Goal: Transaction & Acquisition: Purchase product/service

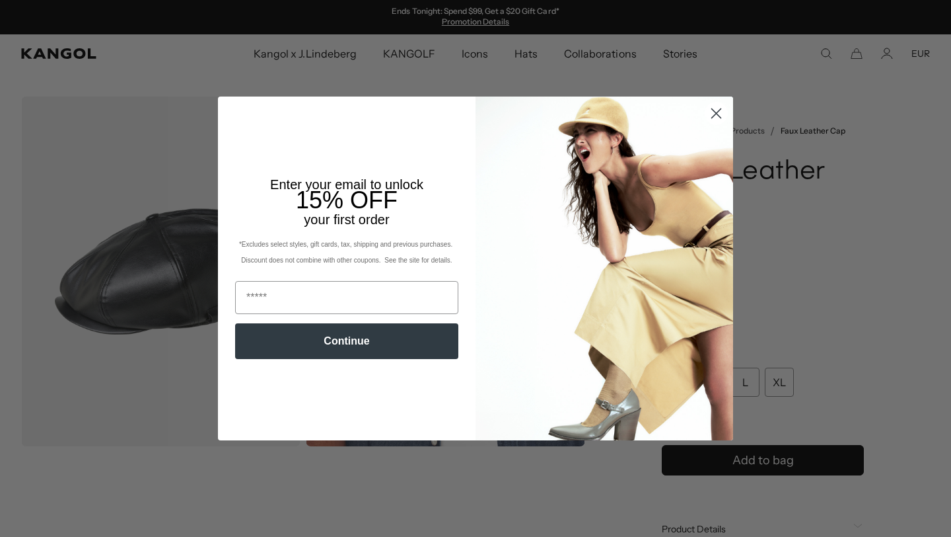
click at [715, 113] on circle "Close dialog" at bounding box center [717, 113] width 22 height 22
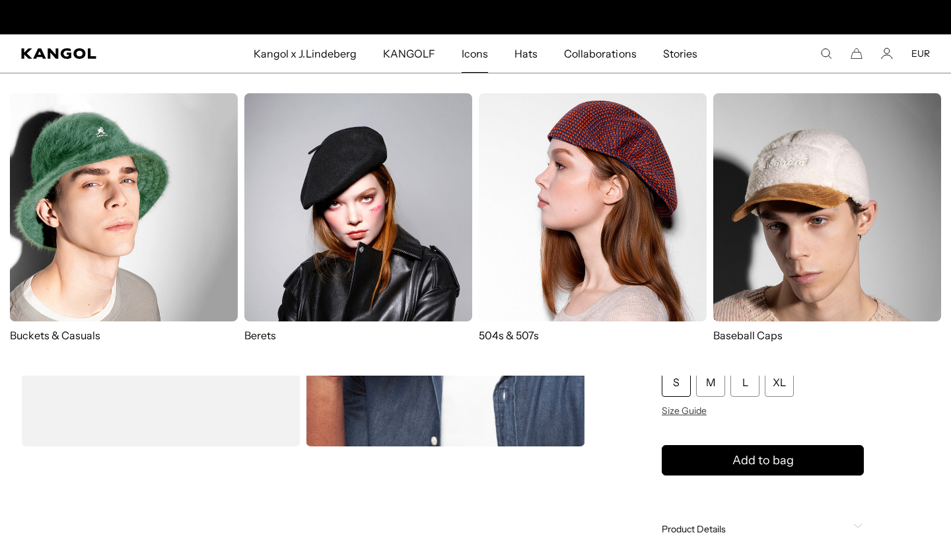
scroll to position [0, 272]
click at [466, 54] on span "Icons" at bounding box center [475, 53] width 26 height 38
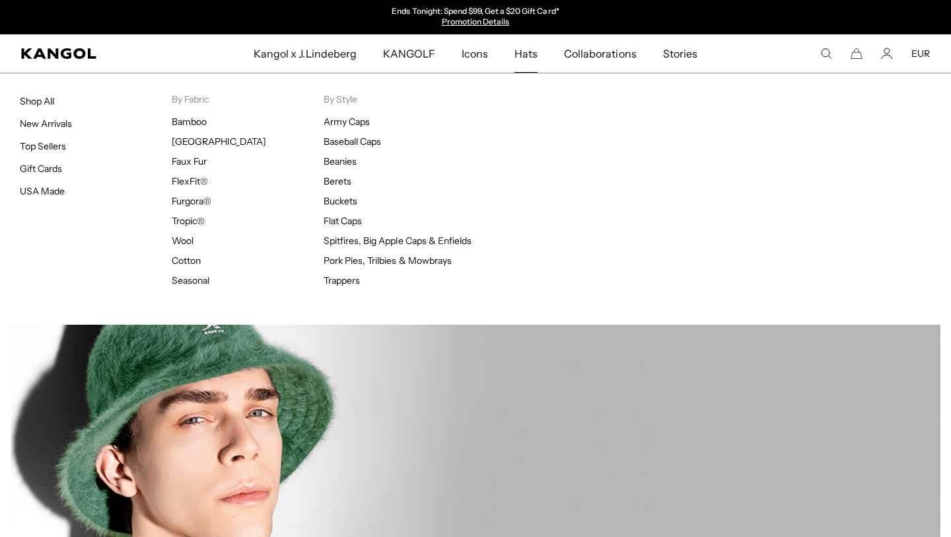
click at [535, 57] on span "Hats" at bounding box center [526, 53] width 23 height 38
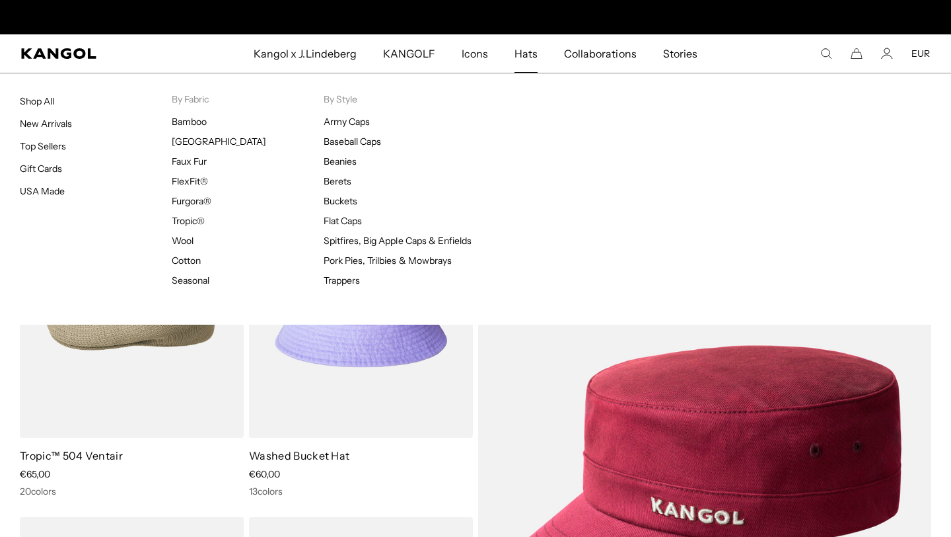
scroll to position [0, 272]
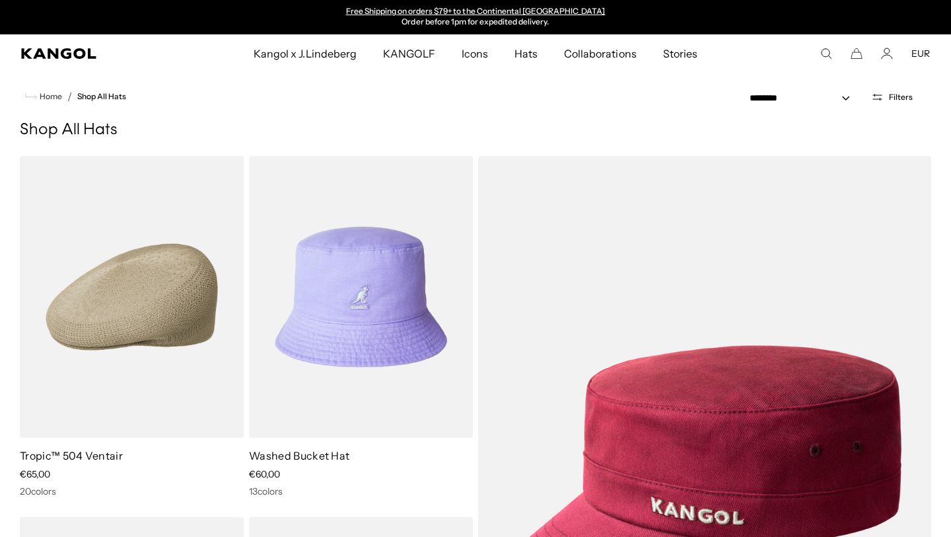
click at [890, 102] on div "**********" at bounding box center [838, 97] width 187 height 17
click at [889, 98] on button "Filters" at bounding box center [892, 97] width 57 height 12
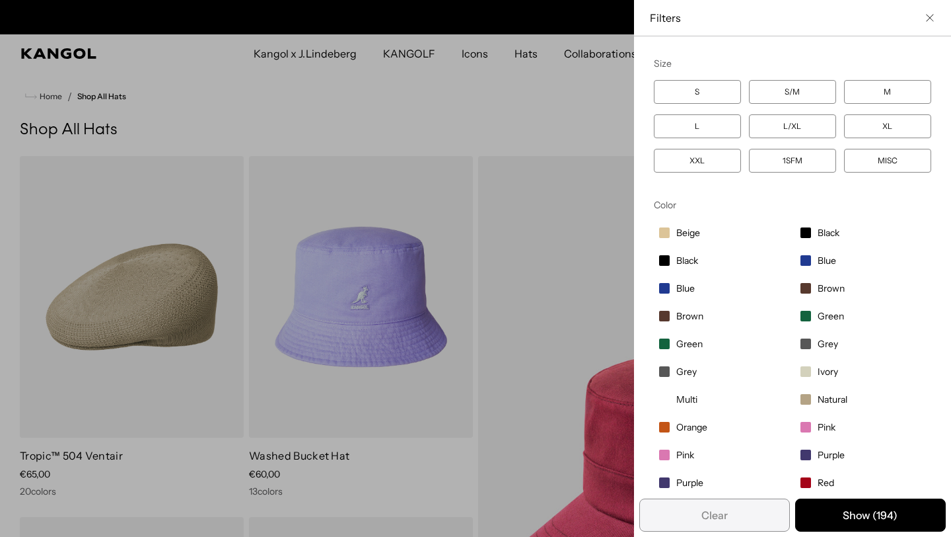
scroll to position [0, 0]
click at [677, 233] on span "Beige" at bounding box center [689, 233] width 24 height 12
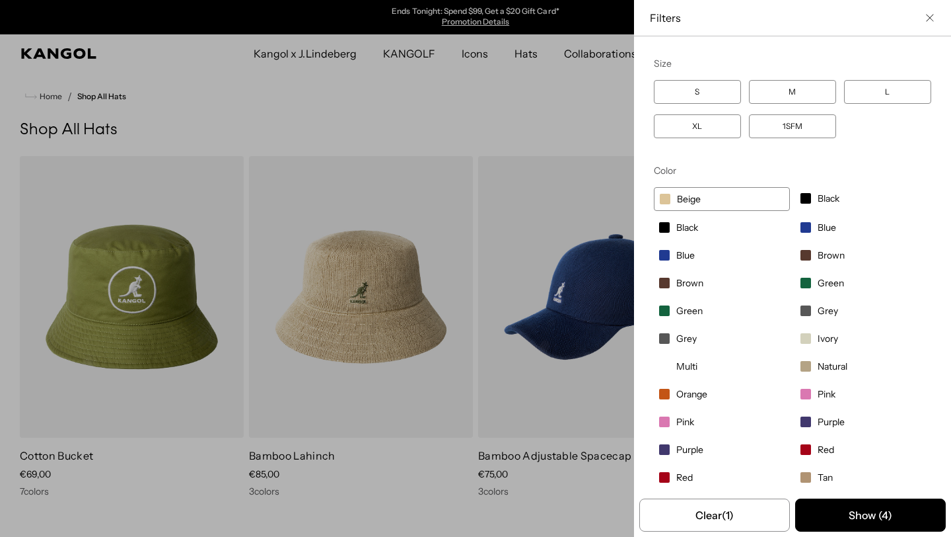
click at [808, 343] on span "Filter options" at bounding box center [806, 338] width 11 height 11
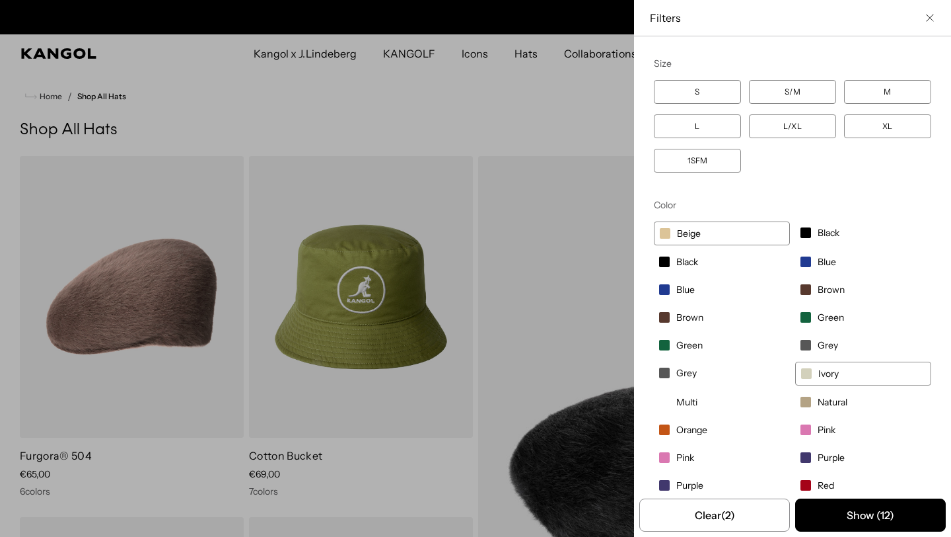
scroll to position [0, 272]
